Goal: Task Accomplishment & Management: Use online tool/utility

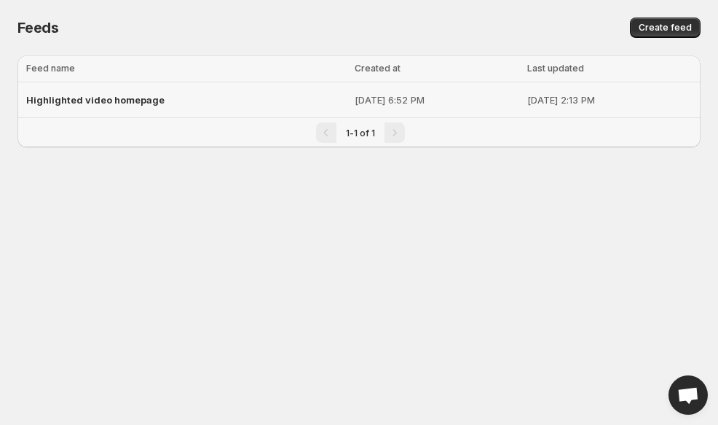
click at [119, 102] on span "Highlighted video homepage" at bounding box center [95, 100] width 138 height 12
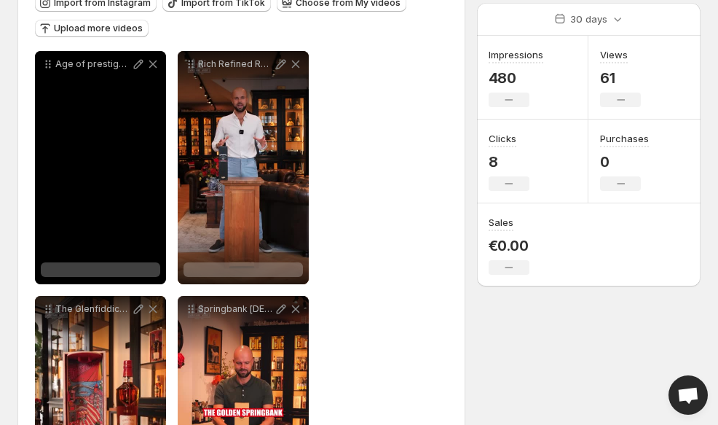
scroll to position [187, 0]
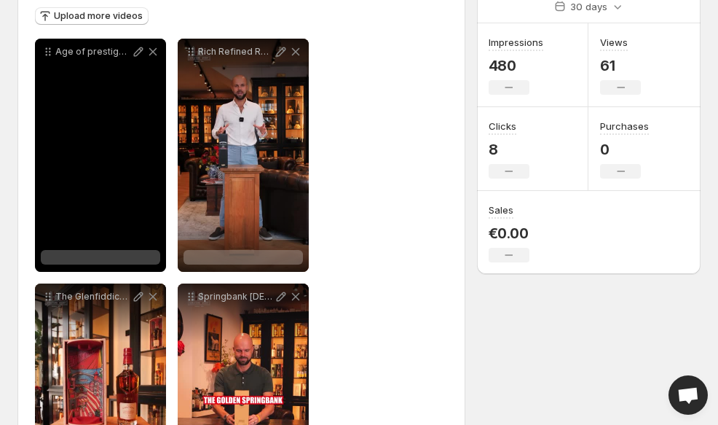
click at [105, 185] on div "Age of prestige The Macallan [DEMOGRAPHIC_DATA] Red What [PERSON_NAME] now hold…" at bounding box center [100, 155] width 131 height 233
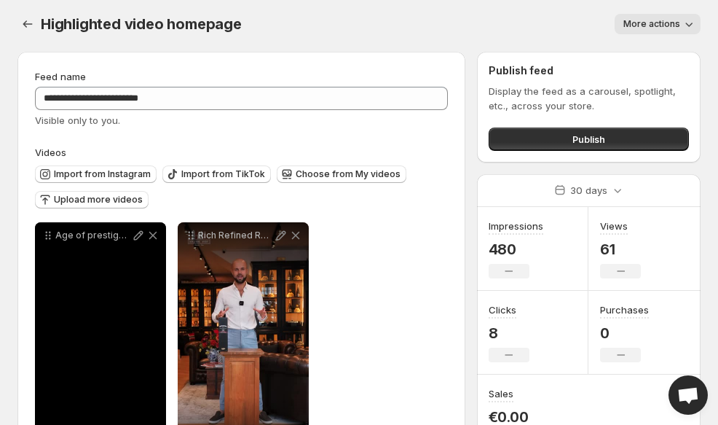
scroll to position [280, 0]
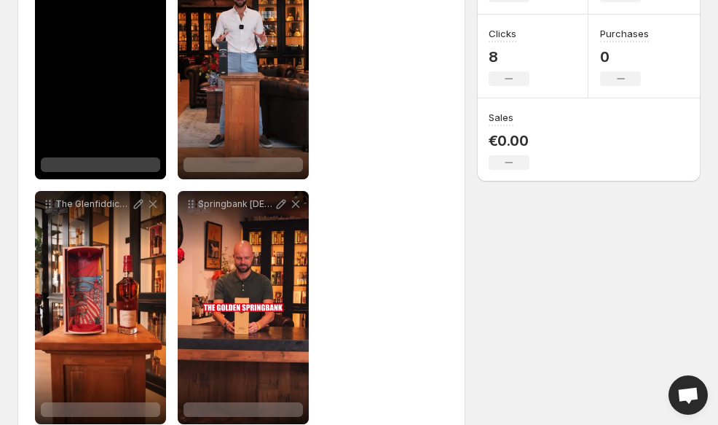
click at [87, 162] on div at bounding box center [100, 164] width 119 height 15
click at [147, 160] on span "Kavalan 2020 - Artist Series - [PERSON_NAME] - 4x 1000ml (full set)" at bounding box center [226, 158] width 310 height 12
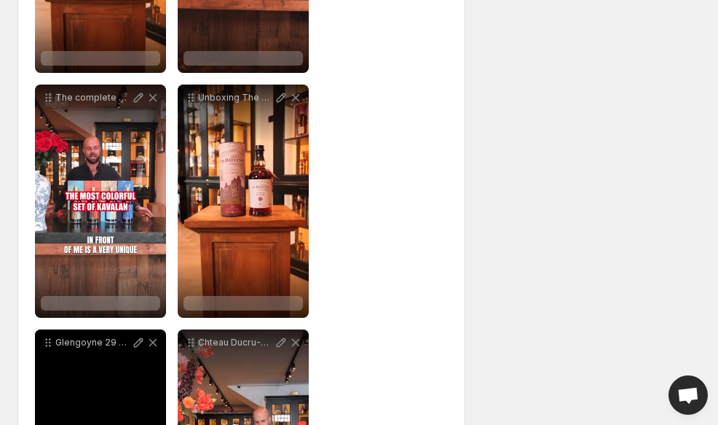
scroll to position [609, 0]
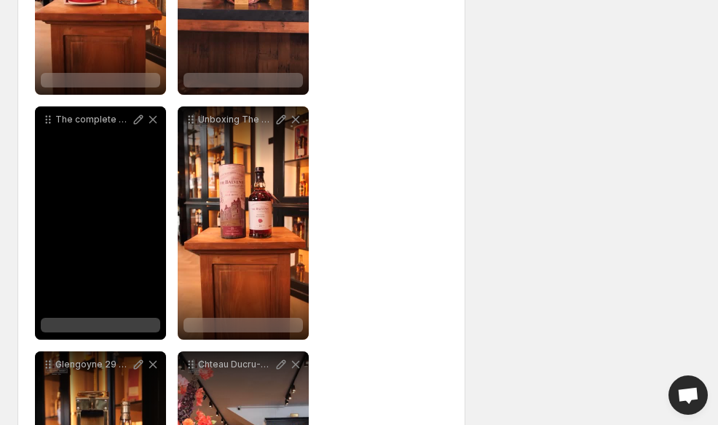
click at [84, 202] on div "The complete Kavalan 2020 Artist Series by [PERSON_NAME] from Ocean to Air Sunl…" at bounding box center [100, 222] width 131 height 233
click at [95, 237] on div "The complete Kavalan 2020 Artist Series by [PERSON_NAME] from Ocean to Air Sunl…" at bounding box center [100, 222] width 131 height 233
click at [111, 263] on div "The complete Kavalan 2020 Artist Series by [PERSON_NAME] from Ocean to Air Sunl…" at bounding box center [100, 222] width 131 height 233
click at [109, 227] on div "The complete Kavalan 2020 Artist Series by [PERSON_NAME] from Ocean to Air Sunl…" at bounding box center [100, 222] width 131 height 233
click at [120, 322] on div at bounding box center [100, 325] width 119 height 15
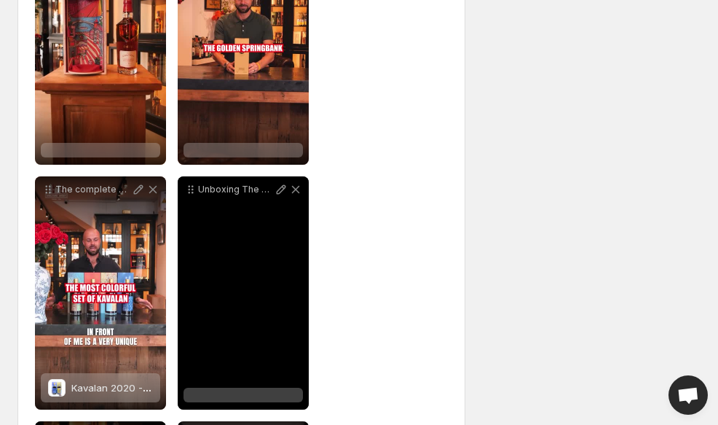
scroll to position [461, 0]
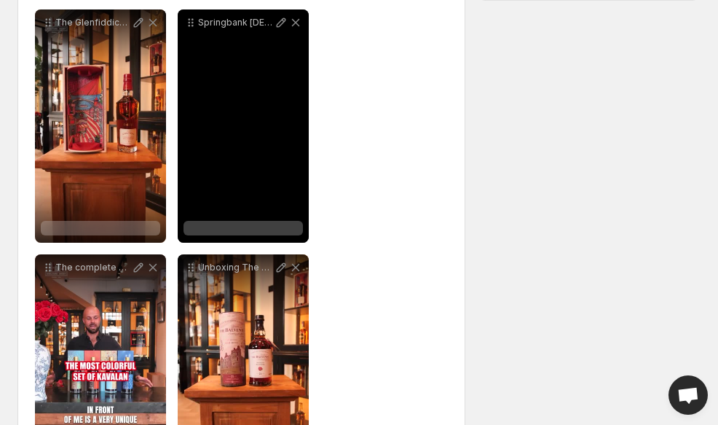
click at [248, 222] on div at bounding box center [243, 228] width 119 height 15
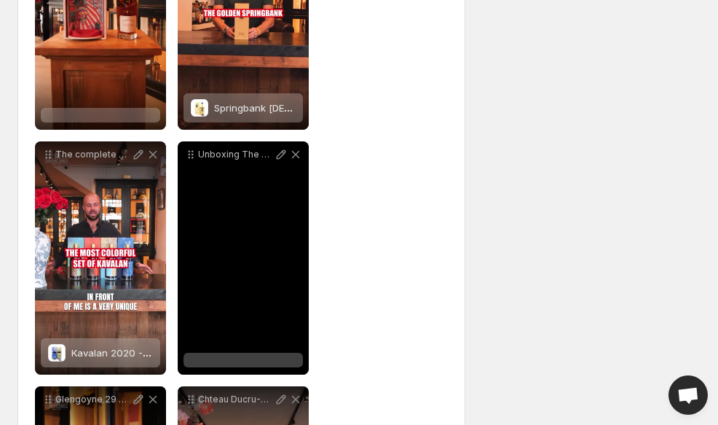
scroll to position [549, 0]
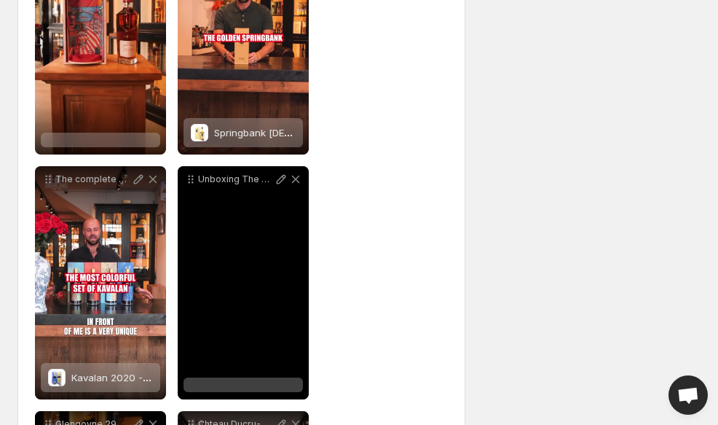
click at [235, 382] on div at bounding box center [243, 384] width 119 height 15
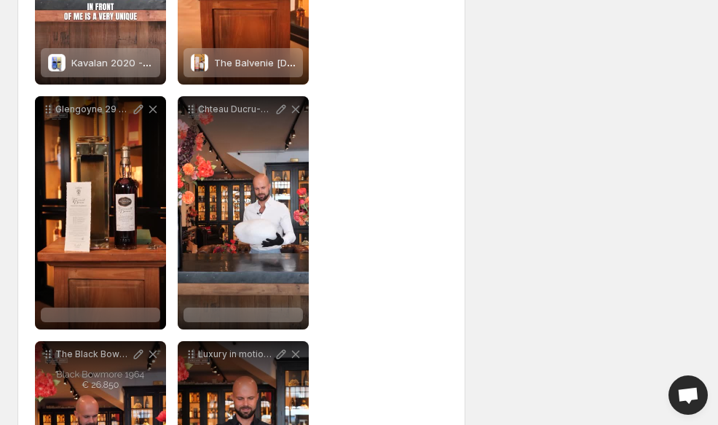
scroll to position [900, 0]
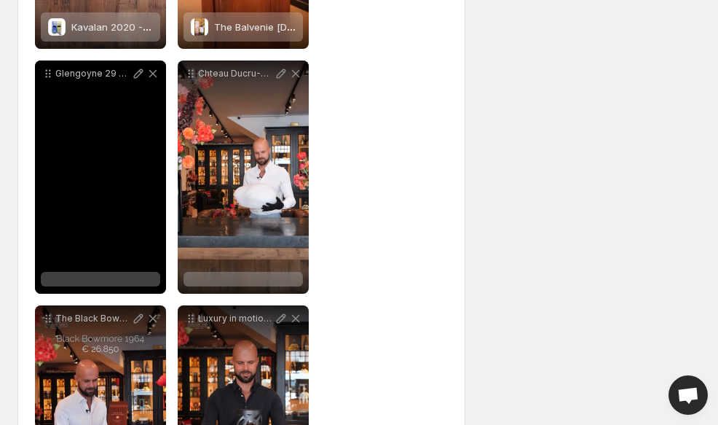
click at [92, 280] on div at bounding box center [100, 279] width 119 height 15
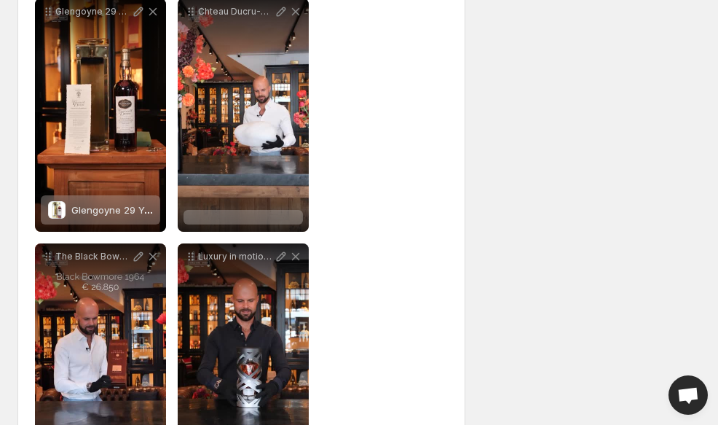
scroll to position [960, 0]
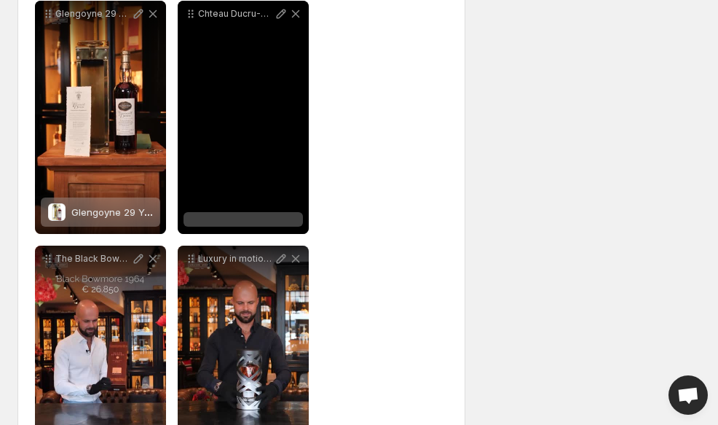
click at [235, 224] on div at bounding box center [243, 219] width 119 height 15
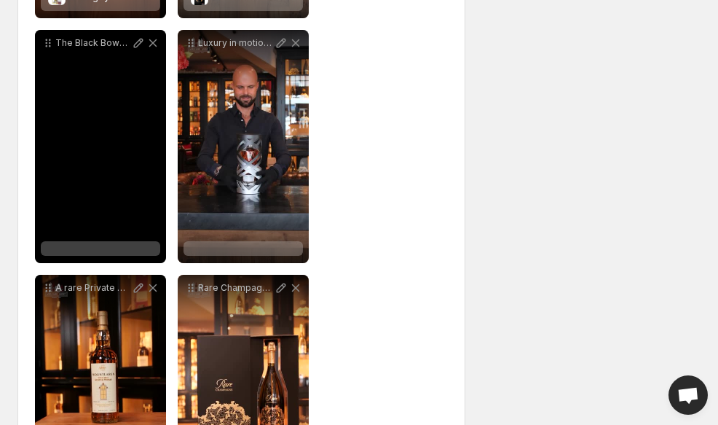
scroll to position [1172, 0]
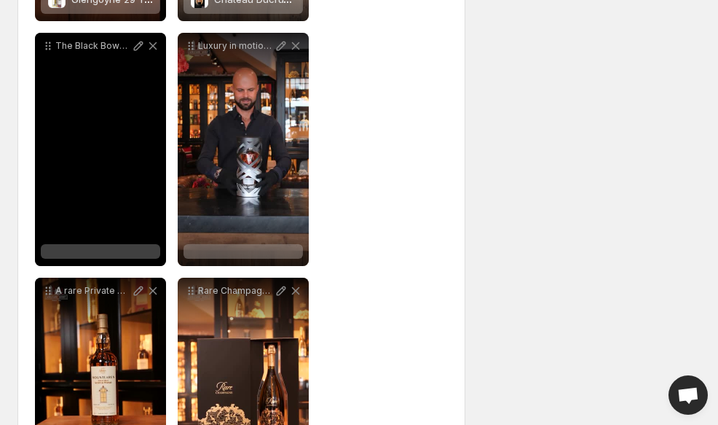
click at [111, 244] on div "The Black Bowmore 1964 [DEMOGRAPHIC_DATA] bottled in [DATE] marks the pinnacle …" at bounding box center [100, 149] width 131 height 233
click at [108, 254] on div at bounding box center [100, 251] width 119 height 15
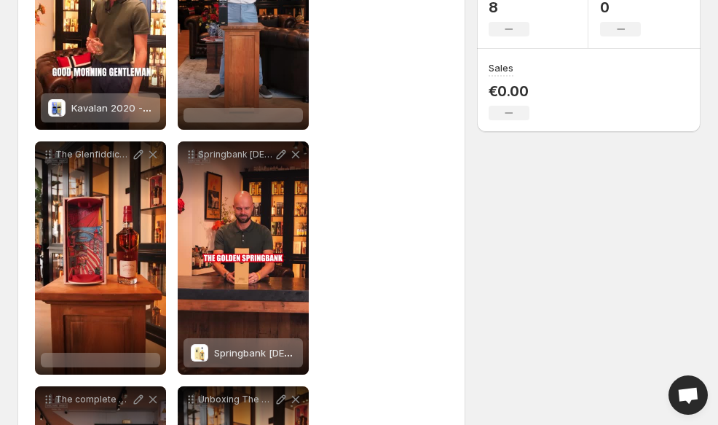
scroll to position [328, 0]
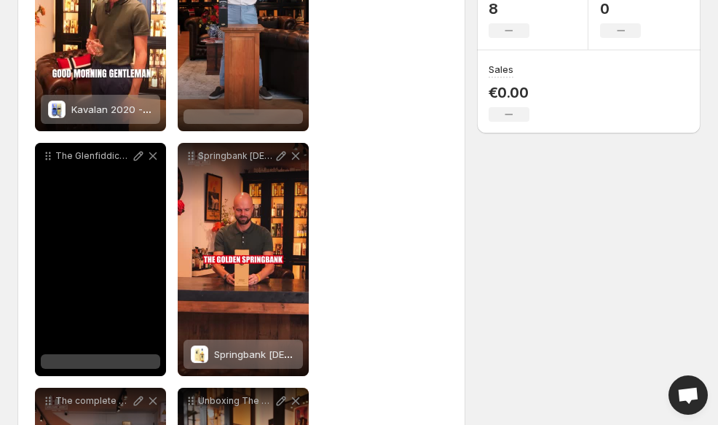
click at [98, 329] on div "The Glenfiddich Grand Chteau [DEMOGRAPHIC_DATA] where Speyside heritage meets B…" at bounding box center [100, 259] width 131 height 233
click at [97, 359] on div at bounding box center [100, 361] width 119 height 15
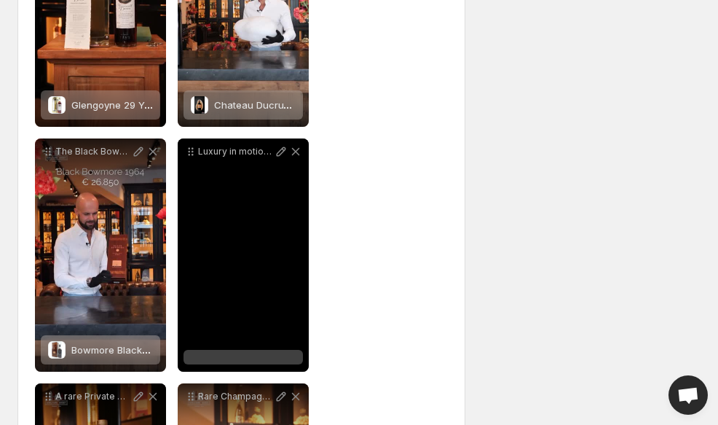
scroll to position [1104, 0]
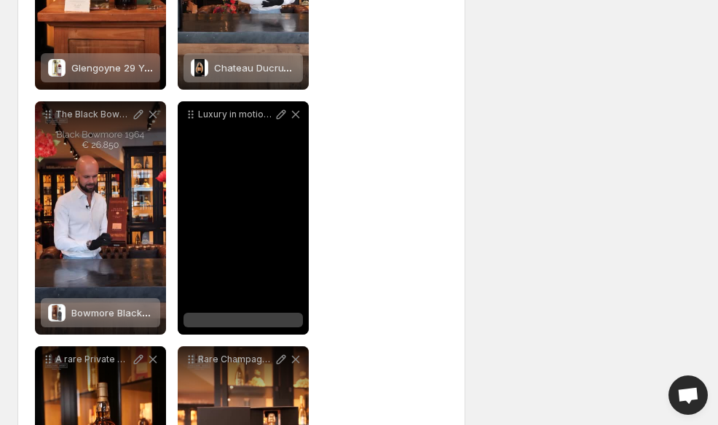
click at [273, 283] on div "Luxury in motion Glenfiddich [DEMOGRAPHIC_DATA] Suspended Time unboxing experie…" at bounding box center [243, 217] width 131 height 233
click at [256, 321] on div at bounding box center [243, 320] width 119 height 15
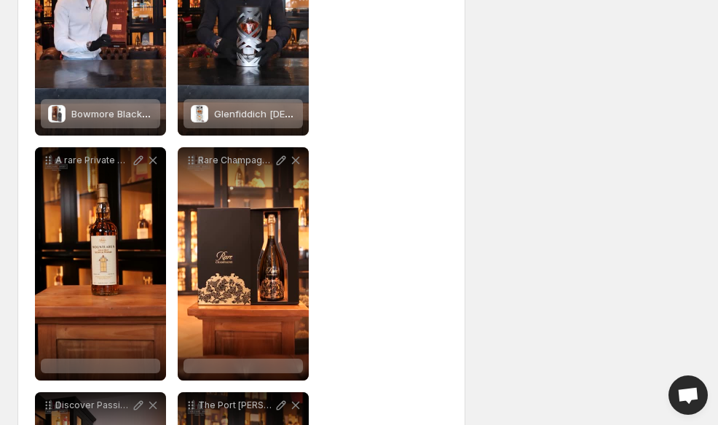
scroll to position [1311, 0]
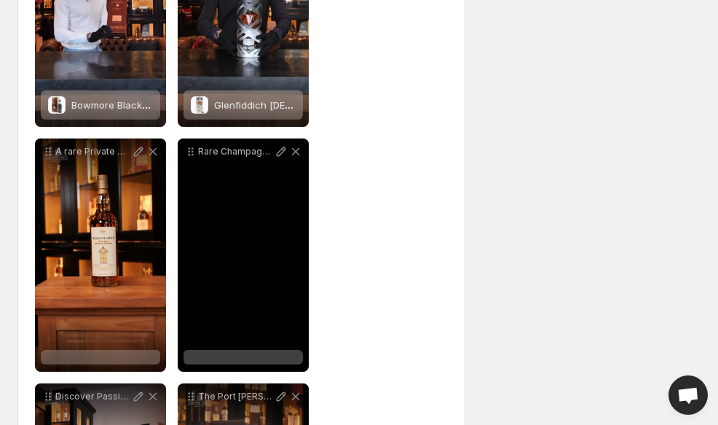
click at [206, 308] on div "Rare Champagne Millsime 2013 A toast to elegance and excellence Introducing the…" at bounding box center [243, 254] width 131 height 233
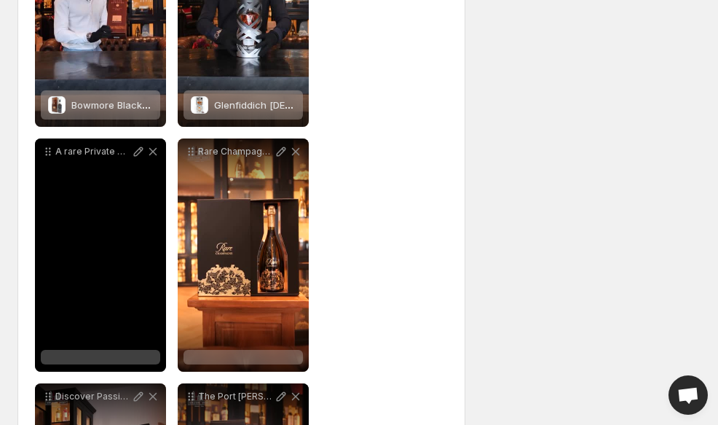
click at [93, 356] on div at bounding box center [100, 357] width 119 height 15
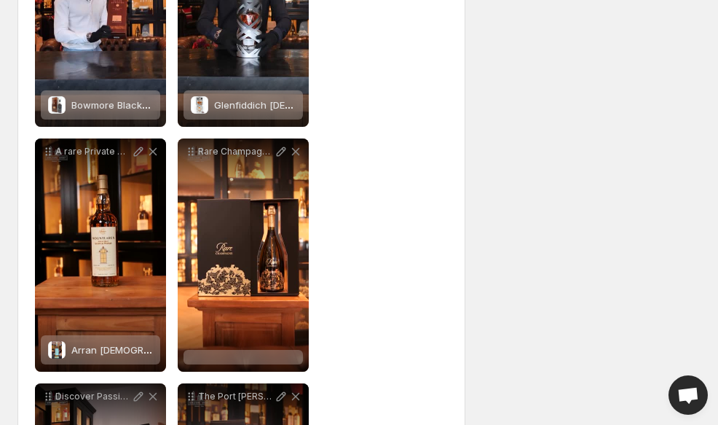
scroll to position [1356, 0]
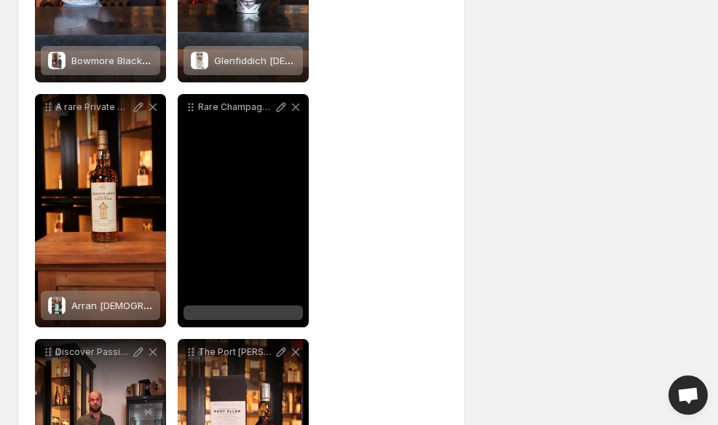
click at [242, 304] on div "Rare Champagne Millsime 2013 A toast to elegance and excellence Introducing the…" at bounding box center [243, 210] width 131 height 233
click at [243, 313] on div at bounding box center [243, 312] width 119 height 15
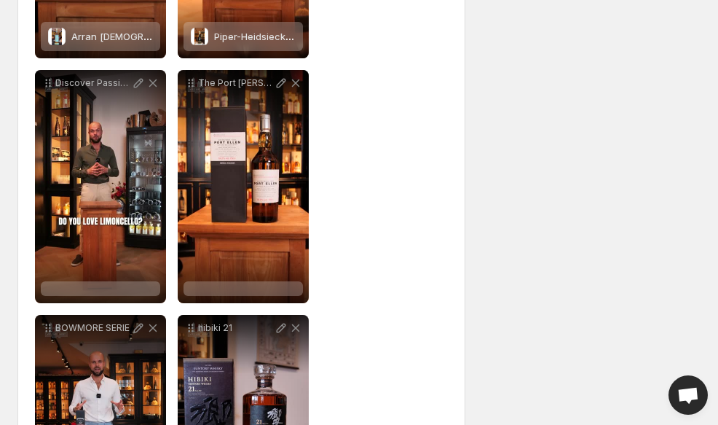
scroll to position [1631, 0]
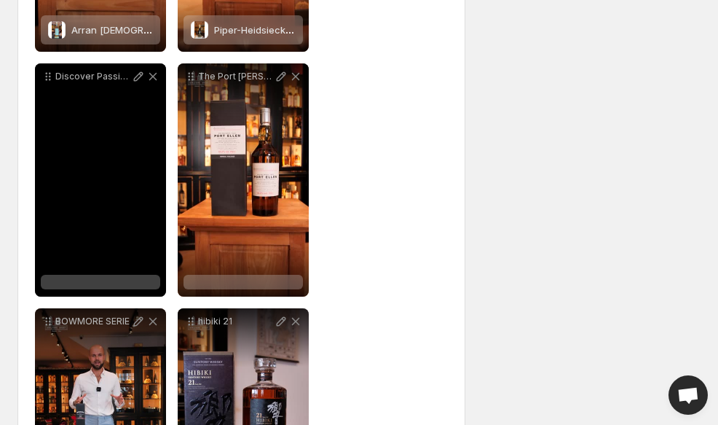
click at [101, 259] on div "Discover Passimoncello The essence of Italian sunshine bottled in [GEOGRAPHIC_D…" at bounding box center [100, 179] width 131 height 233
click at [101, 281] on div at bounding box center [100, 282] width 119 height 15
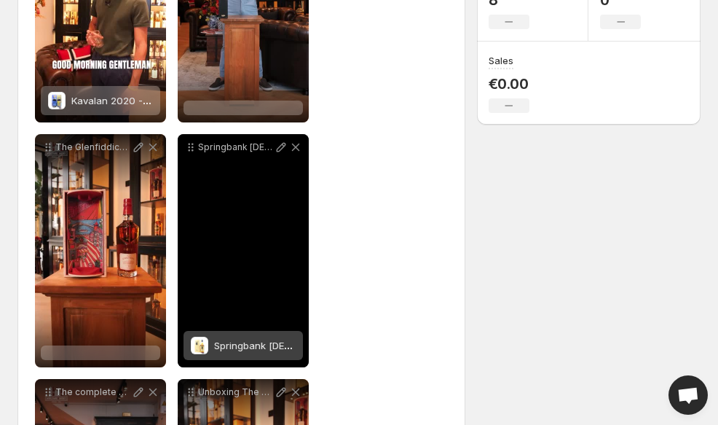
scroll to position [374, 0]
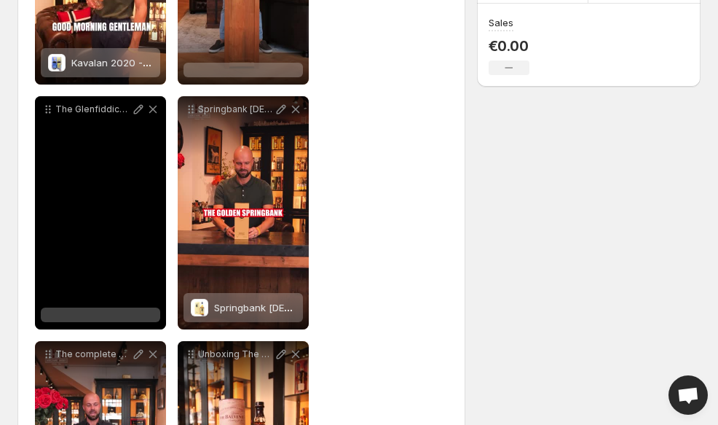
click at [101, 307] on div "The Glenfiddich Grand Chteau [DEMOGRAPHIC_DATA] where Speyside heritage meets B…" at bounding box center [100, 212] width 131 height 233
click at [101, 313] on div at bounding box center [100, 314] width 119 height 15
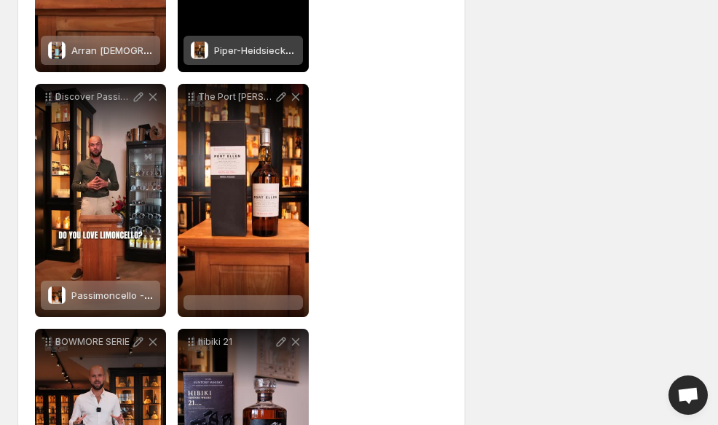
scroll to position [1625, 0]
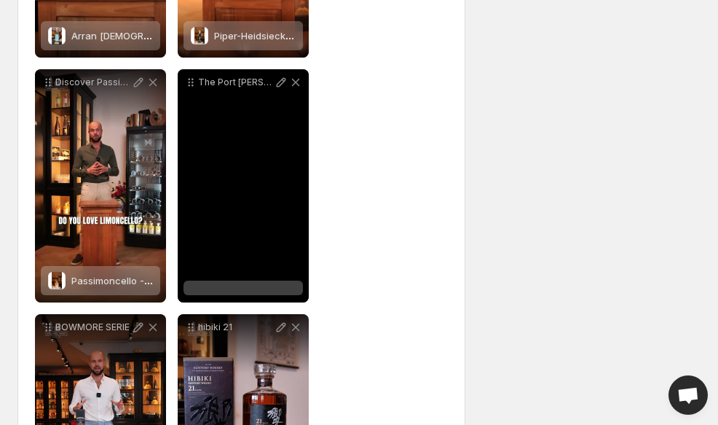
click at [219, 280] on div "The Port [PERSON_NAME] The legendary silent gem of Islay [GEOGRAPHIC_DATA][PERS…" at bounding box center [243, 185] width 131 height 233
click at [220, 287] on div at bounding box center [243, 287] width 119 height 15
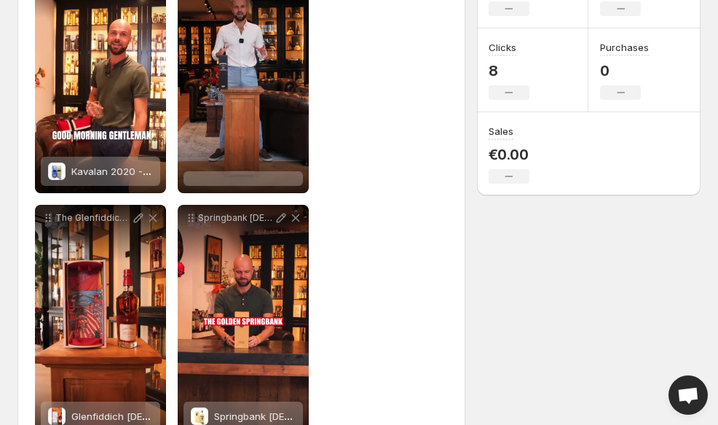
scroll to position [161, 0]
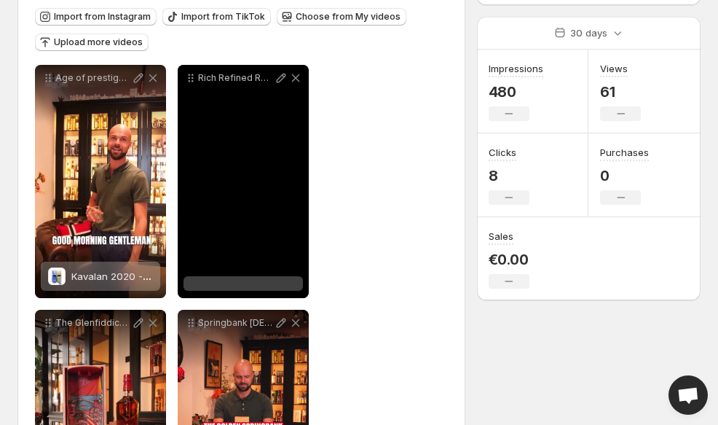
click at [225, 281] on div at bounding box center [243, 283] width 119 height 15
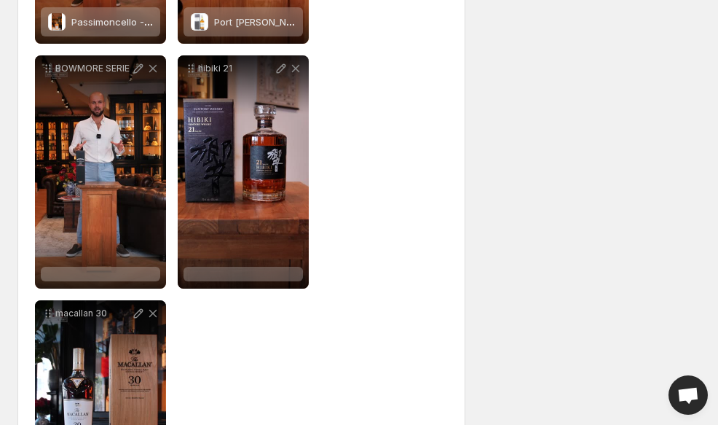
scroll to position [1897, 0]
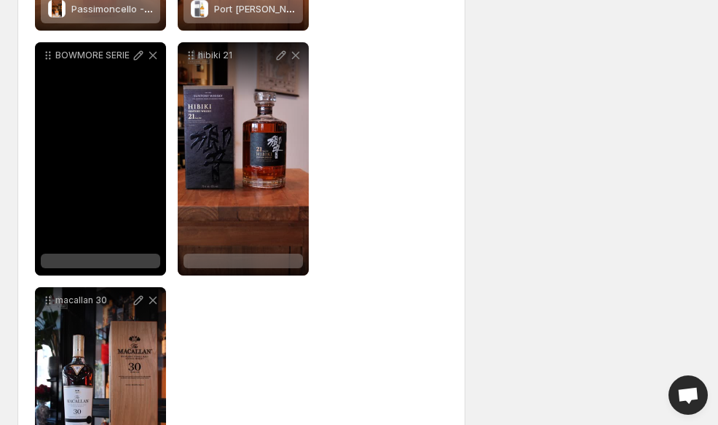
click at [109, 240] on div "BOWMORE SERIE" at bounding box center [100, 158] width 131 height 233
click at [106, 263] on div at bounding box center [100, 261] width 119 height 15
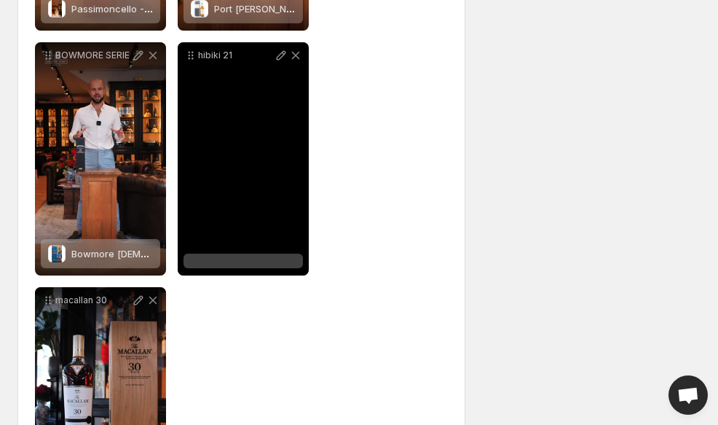
click at [269, 256] on div at bounding box center [243, 261] width 119 height 15
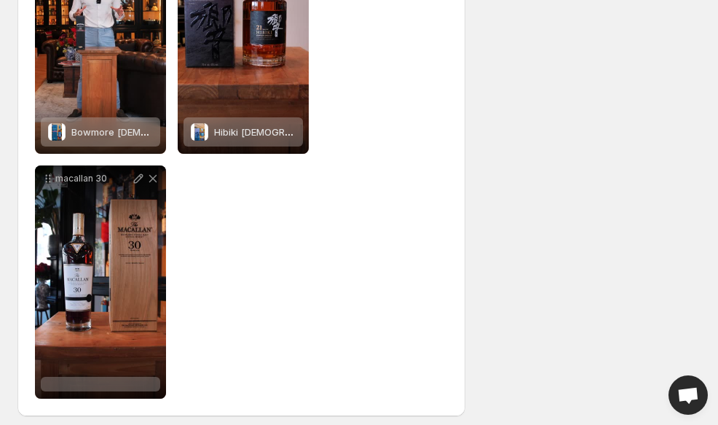
scroll to position [2021, 0]
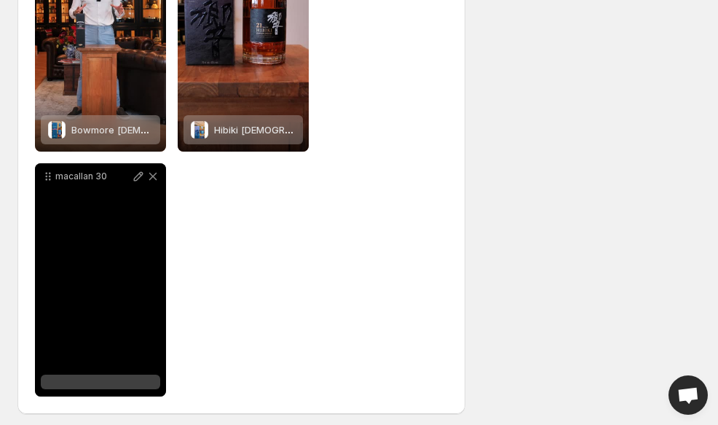
click at [111, 388] on div at bounding box center [100, 381] width 119 height 15
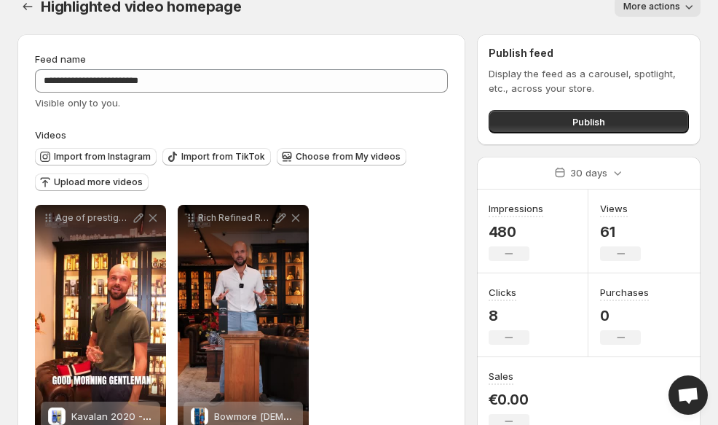
scroll to position [0, 0]
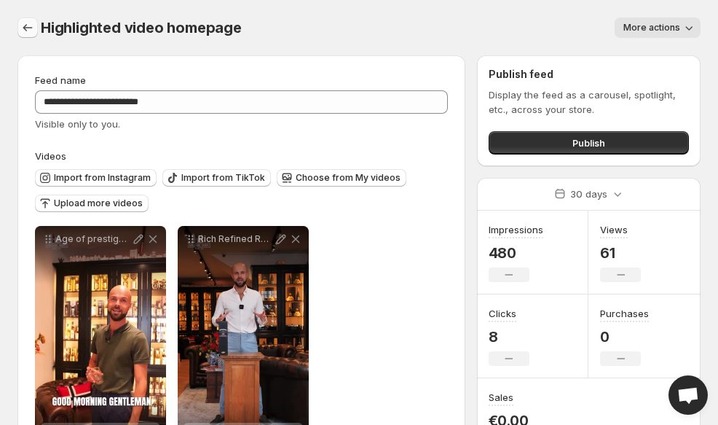
click at [27, 24] on icon "Settings" at bounding box center [27, 27] width 15 height 15
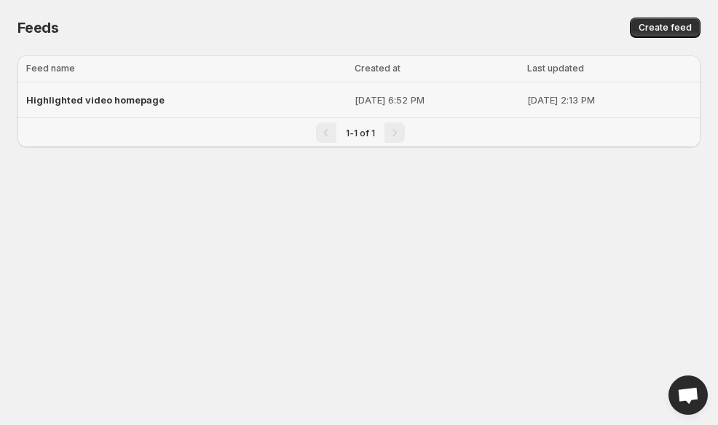
click at [114, 104] on span "Highlighted video homepage" at bounding box center [95, 100] width 138 height 12
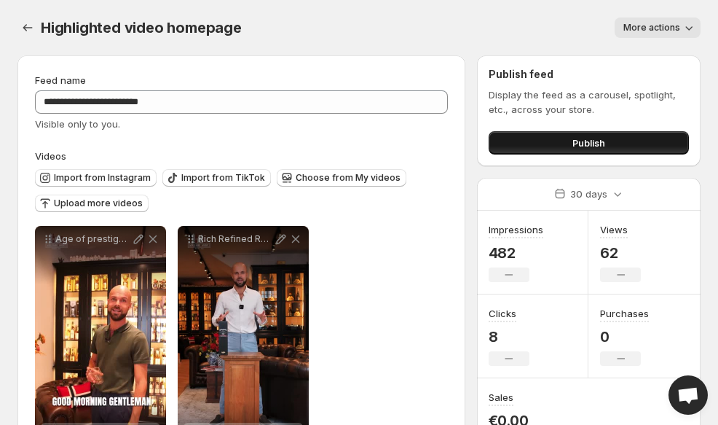
click at [527, 134] on button "Publish" at bounding box center [589, 142] width 200 height 23
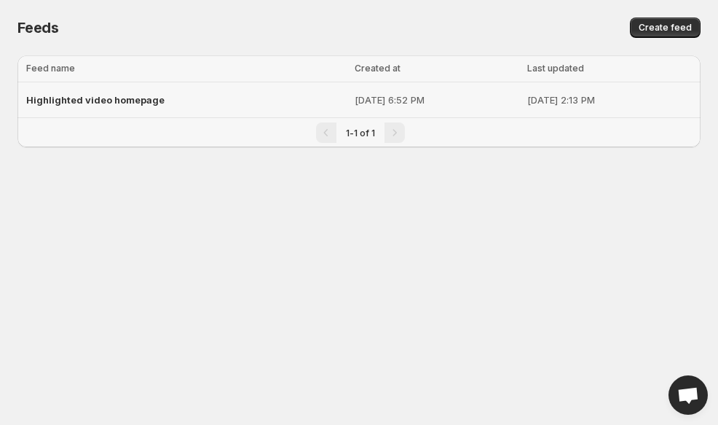
click at [100, 99] on span "Highlighted video homepage" at bounding box center [95, 100] width 138 height 12
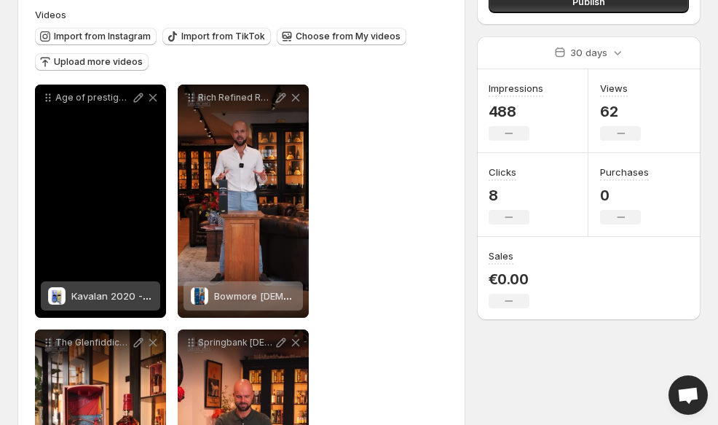
scroll to position [146, 0]
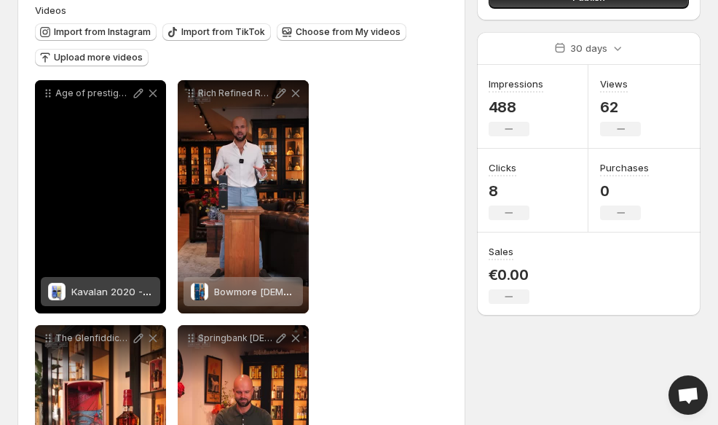
click at [101, 296] on span "Kavalan 2020 - Artist Series - [PERSON_NAME] - 4x 1000ml (full set)" at bounding box center [226, 292] width 310 height 12
click at [119, 295] on span "2 products tagged" at bounding box center [90, 292] width 85 height 12
click at [147, 291] on div "2 products tagged" at bounding box center [100, 291] width 119 height 29
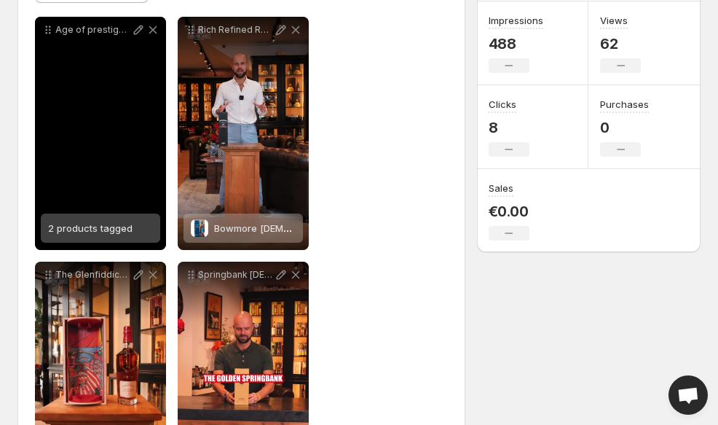
scroll to position [211, 0]
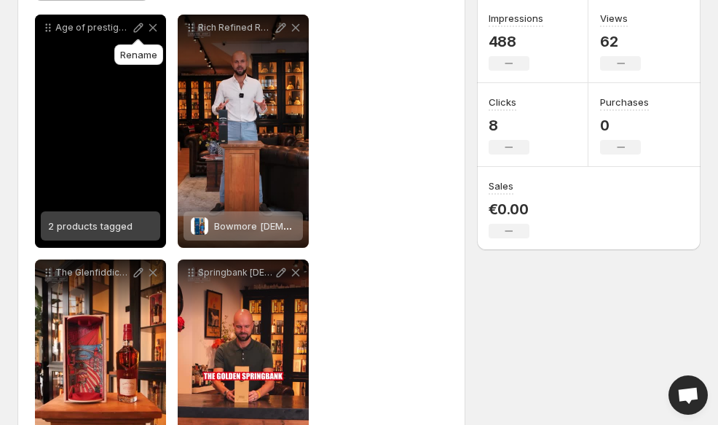
click at [132, 31] on icon at bounding box center [138, 27] width 15 height 15
click at [105, 227] on span "2 products tagged" at bounding box center [90, 226] width 85 height 12
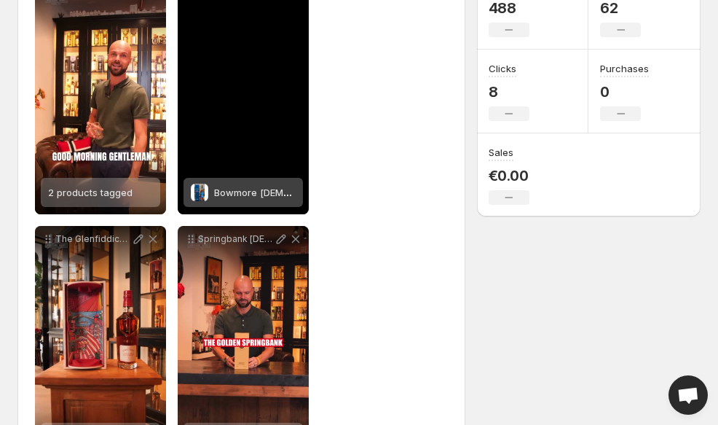
scroll to position [211, 0]
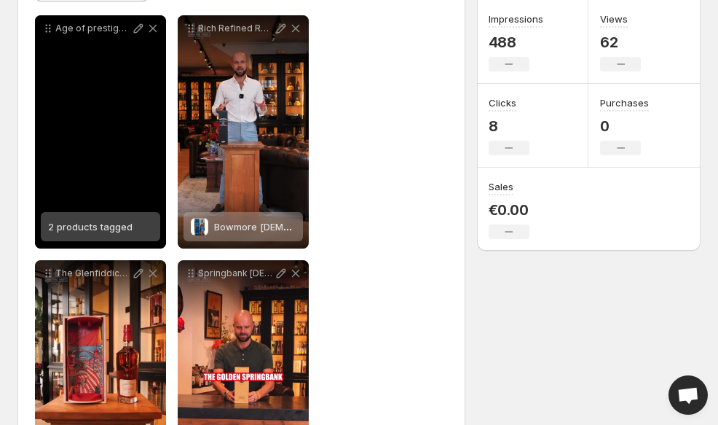
click at [109, 222] on span "2 products tagged" at bounding box center [90, 227] width 85 height 12
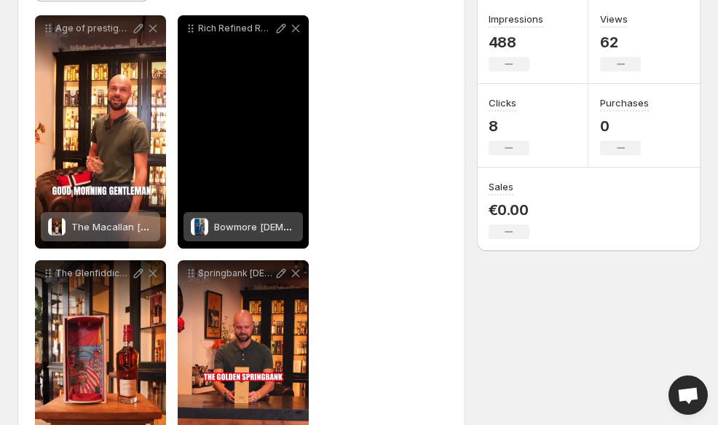
click at [249, 225] on span "Bowmore [DEMOGRAPHIC_DATA] 2024 - [PERSON_NAME] Oak Cask 43%" at bounding box center [379, 227] width 331 height 12
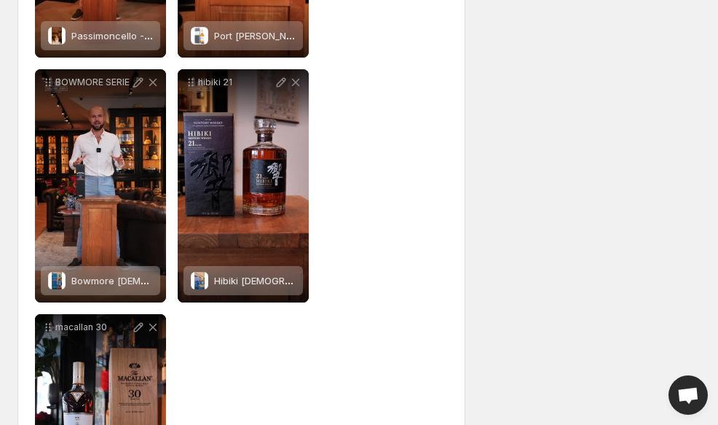
scroll to position [1874, 0]
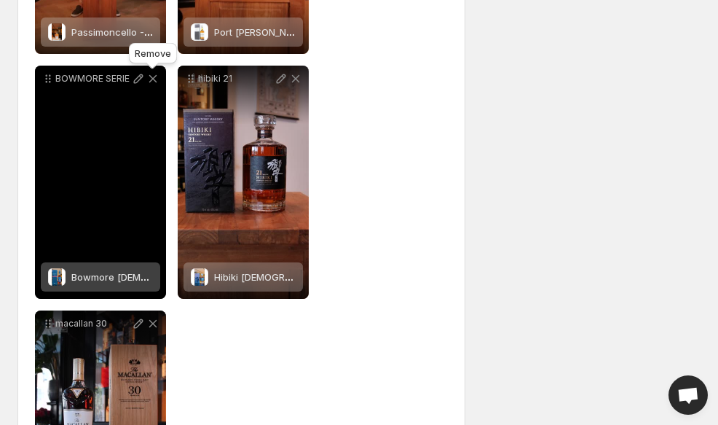
click at [154, 79] on icon at bounding box center [153, 78] width 15 height 15
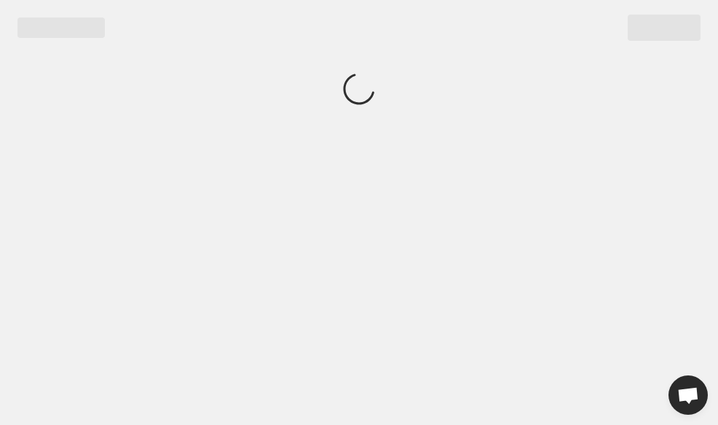
scroll to position [0, 0]
